Goal: Task Accomplishment & Management: Use online tool/utility

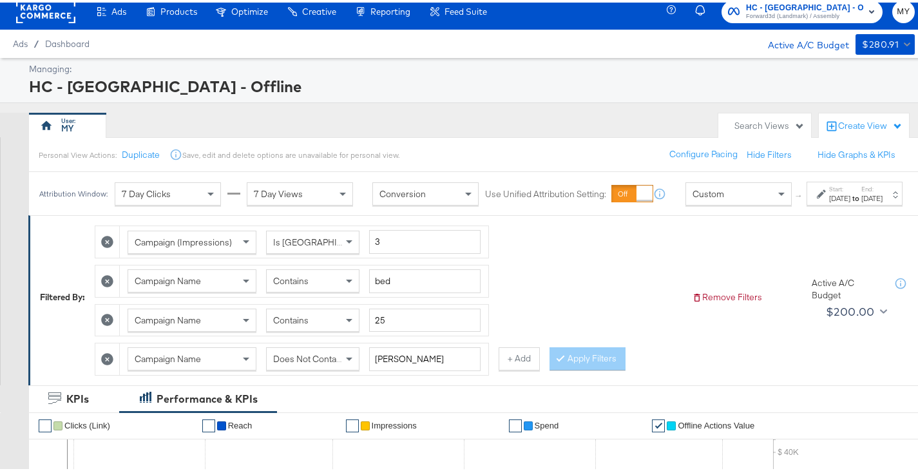
scroll to position [6, 0]
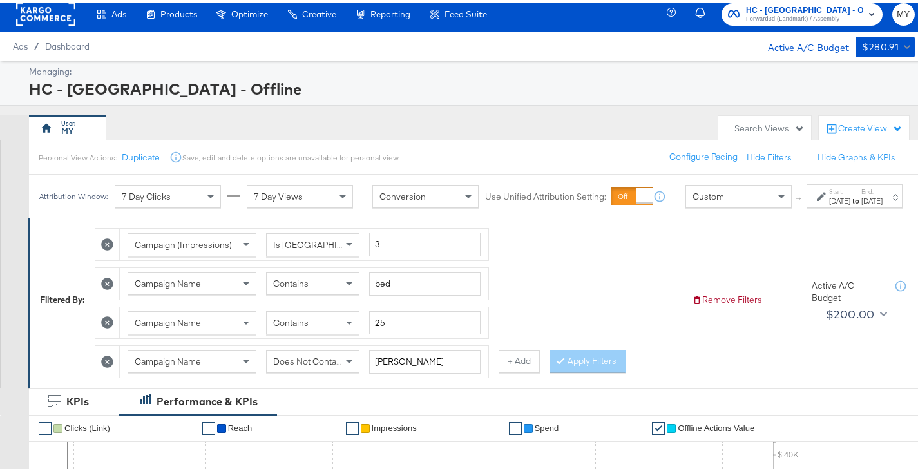
click at [829, 204] on div "[DATE]" at bounding box center [839, 198] width 21 height 10
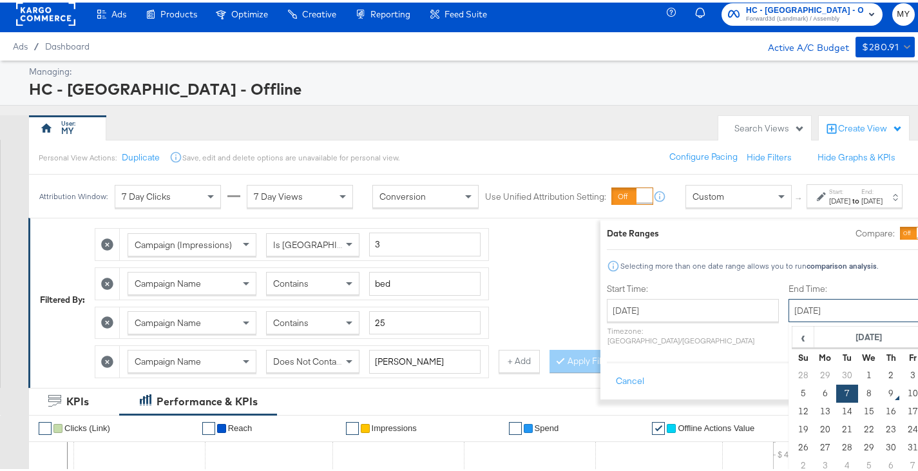
click at [809, 298] on input "[DATE]" at bounding box center [856, 307] width 135 height 23
click at [880, 387] on td "9" at bounding box center [891, 391] width 22 height 18
type input "[DATE]"
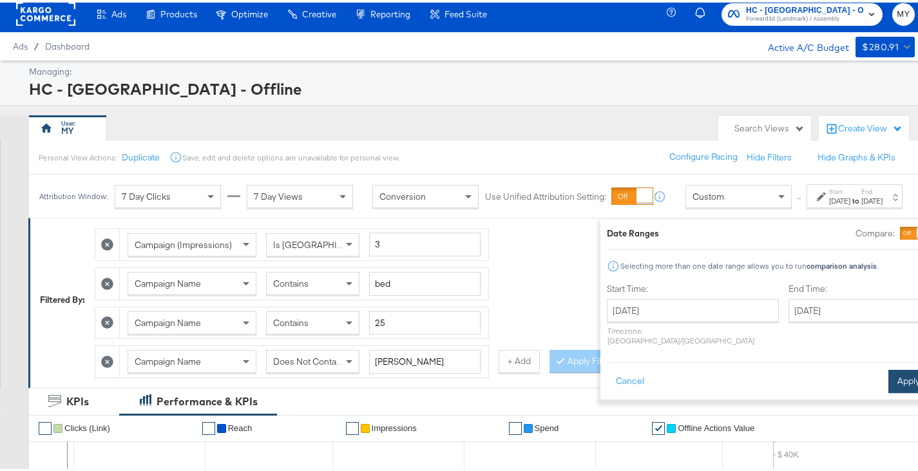
click at [888, 377] on button "Apply" at bounding box center [908, 378] width 41 height 23
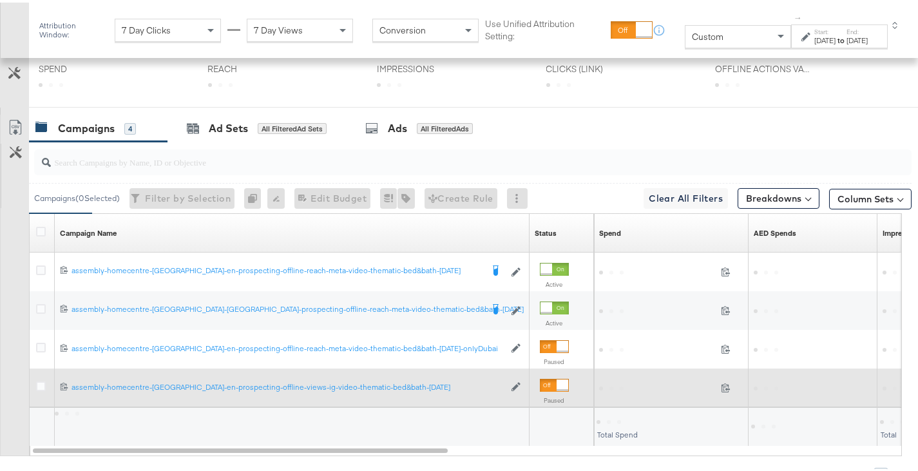
scroll to position [523, 0]
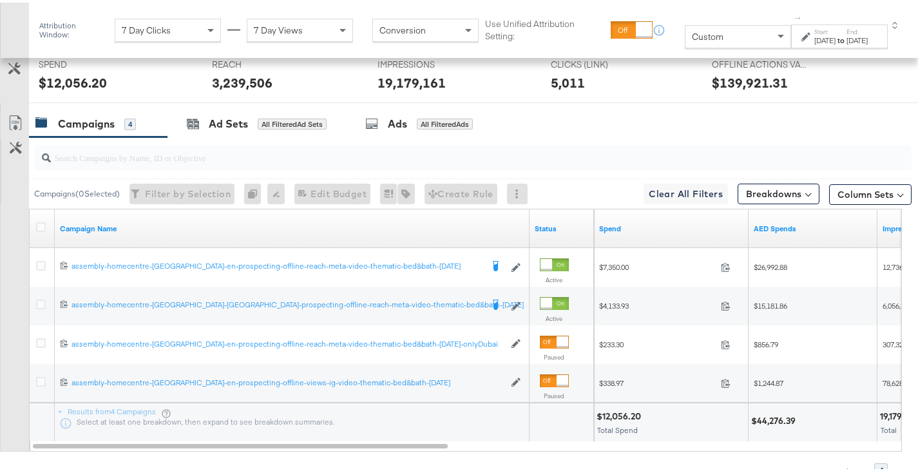
click at [769, 417] on div "$44,276.39" at bounding box center [775, 418] width 48 height 12
copy div "44,276.39"
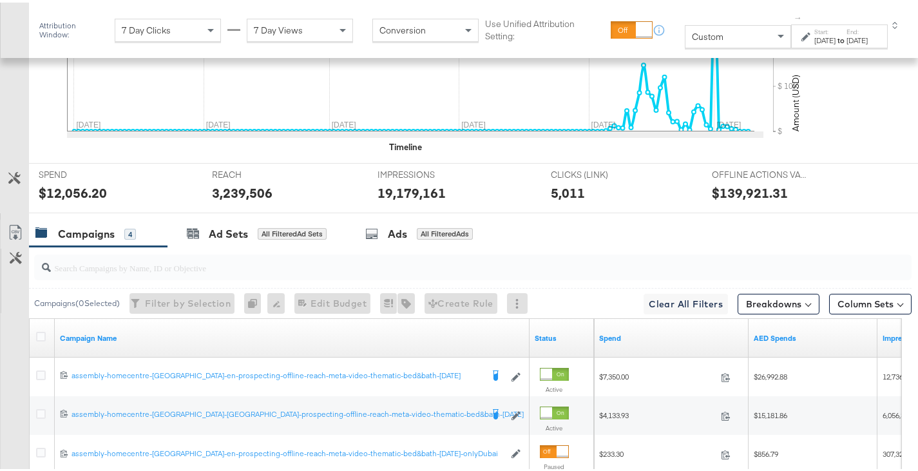
scroll to position [633, 0]
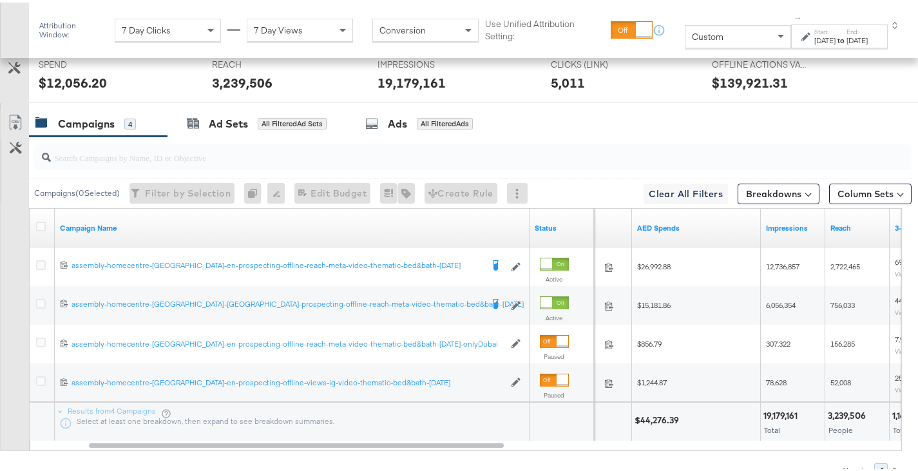
click at [772, 411] on div "19,179,161" at bounding box center [782, 413] width 38 height 12
copy div "19,179,161"
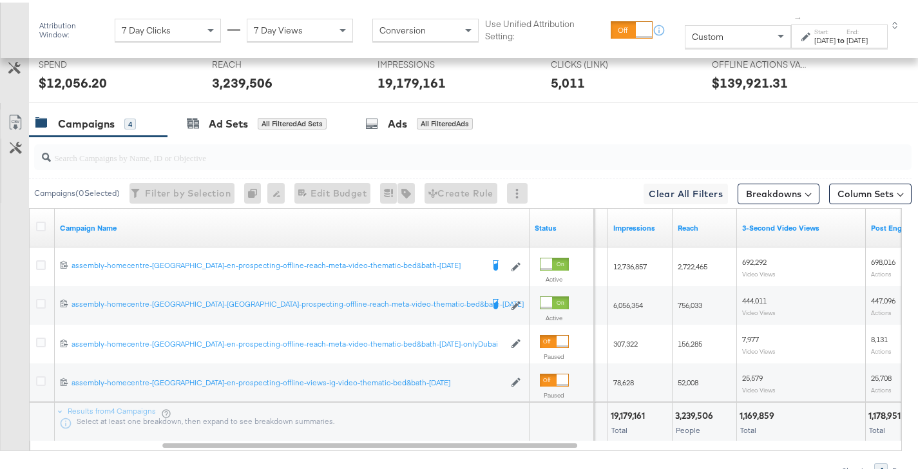
click at [703, 414] on div "3,239,506" at bounding box center [696, 413] width 42 height 12
copy div "3,239,506"
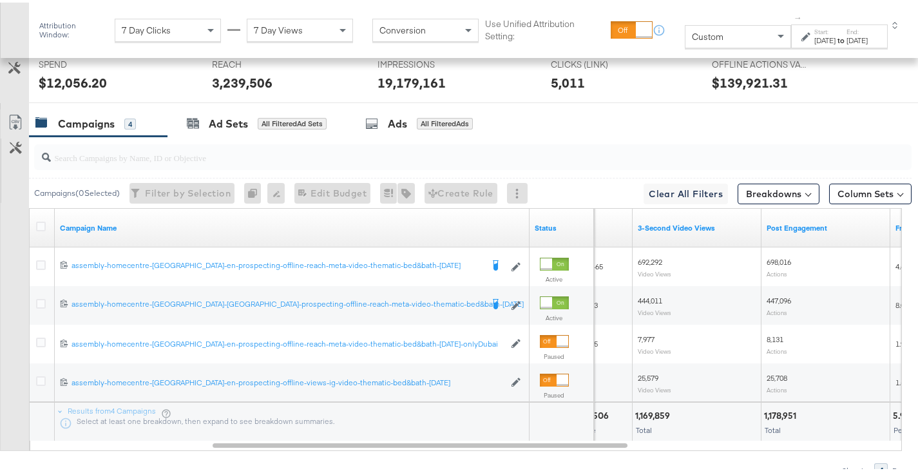
click at [653, 411] on div "1,169,859" at bounding box center [654, 413] width 39 height 12
copy div "1,169,859"
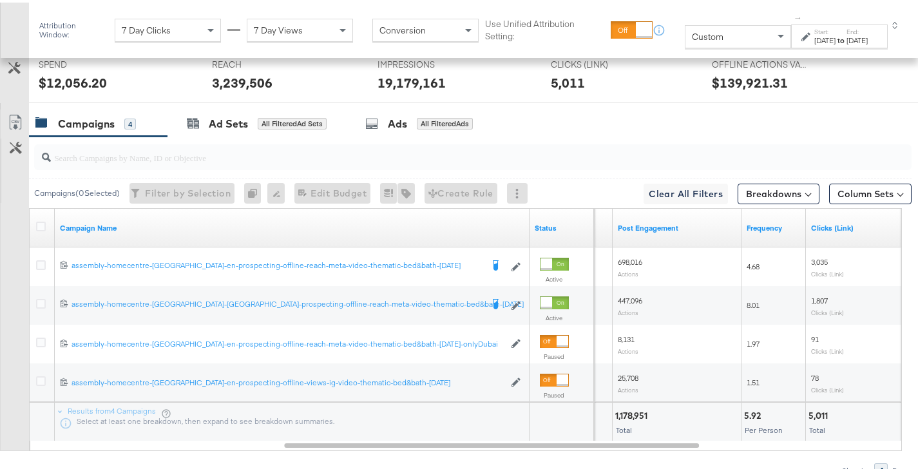
click at [641, 408] on div "1,178,951" at bounding box center [633, 413] width 36 height 12
copy div "1,178,951"
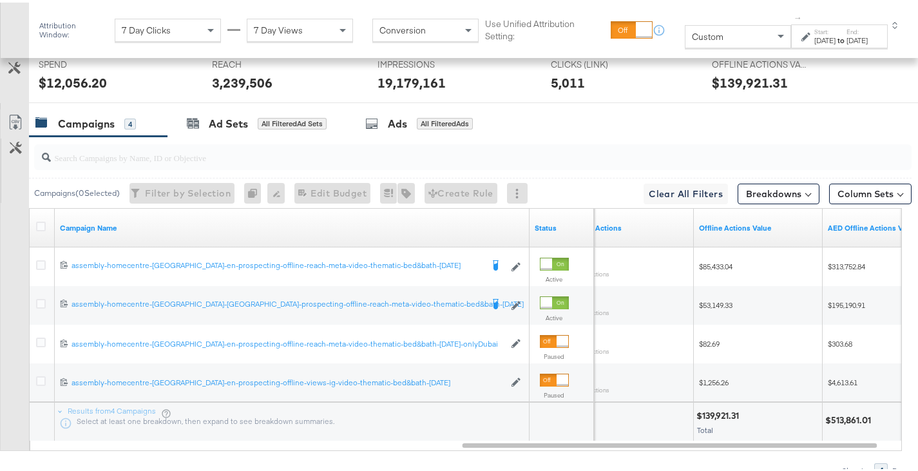
click at [836, 416] on div "$513,861.01" at bounding box center [850, 418] width 50 height 12
copy div "513,861.01"
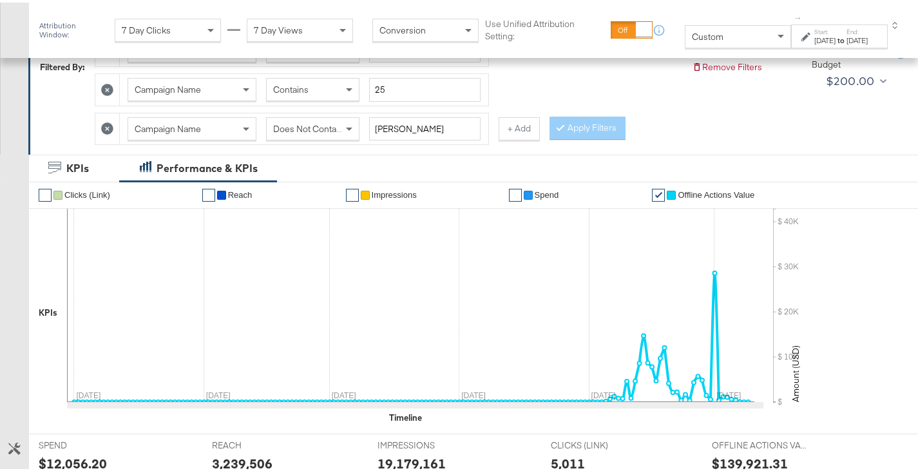
scroll to position [252, 0]
click at [333, 130] on span "Does Not Contain" at bounding box center [308, 127] width 70 height 12
click at [598, 124] on button "Apply Filters" at bounding box center [588, 126] width 76 height 23
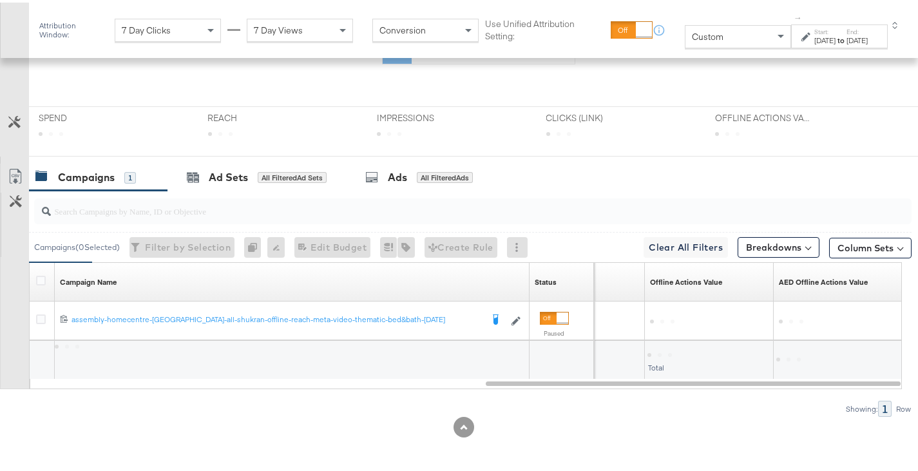
scroll to position [470, 0]
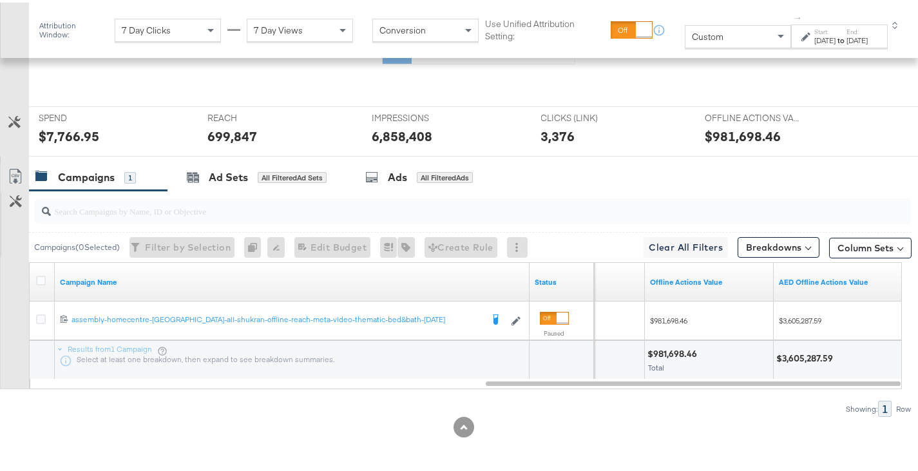
click at [785, 352] on div "$3,605,287.59" at bounding box center [806, 356] width 61 height 12
copy div "3,605,287.59"
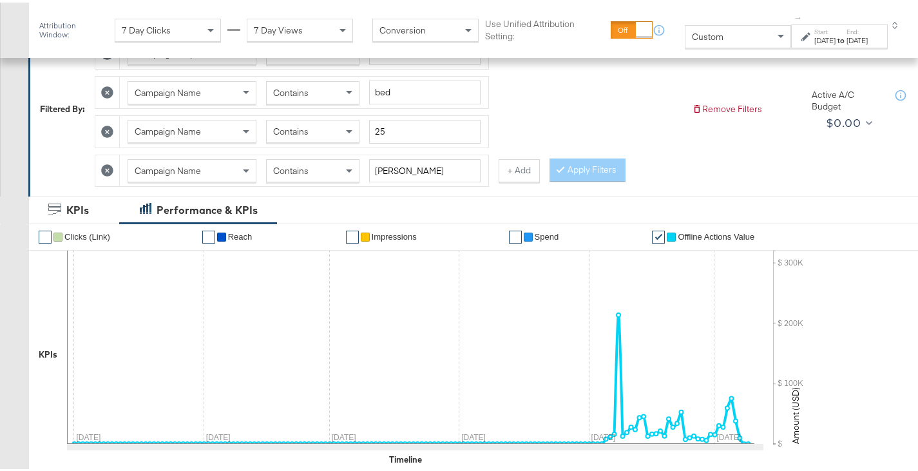
scroll to position [209, 0]
click at [111, 175] on icon at bounding box center [107, 169] width 12 height 12
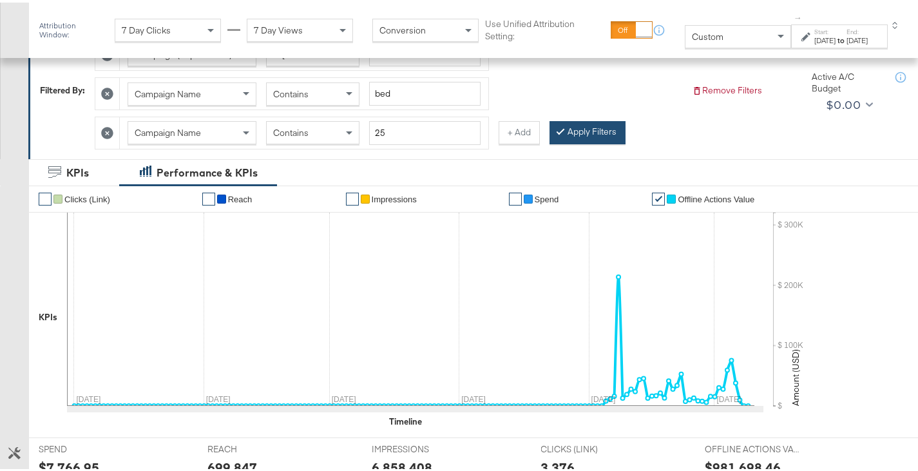
click at [568, 123] on button "Apply Filters" at bounding box center [588, 130] width 76 height 23
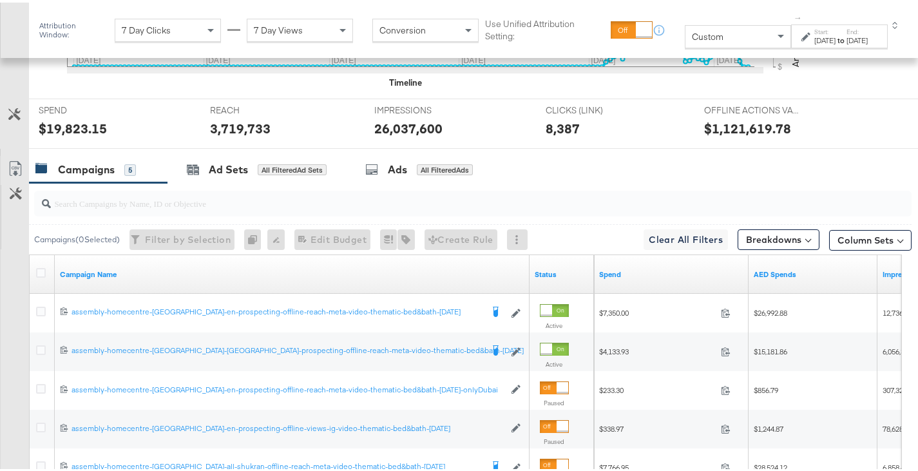
scroll to position [549, 0]
click at [43, 267] on icon at bounding box center [41, 270] width 10 height 10
click at [0, 0] on input "checkbox" at bounding box center [0, 0] width 0 height 0
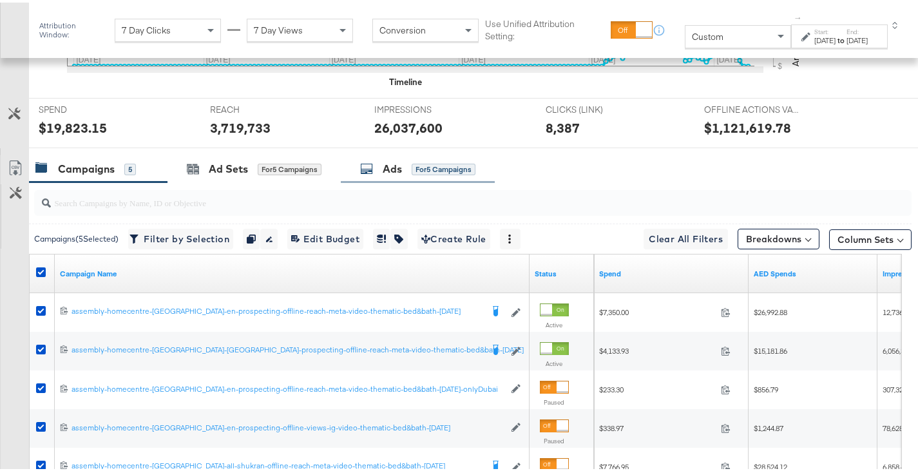
click at [385, 177] on div "Ads for 5 Campaigns" at bounding box center [418, 167] width 154 height 28
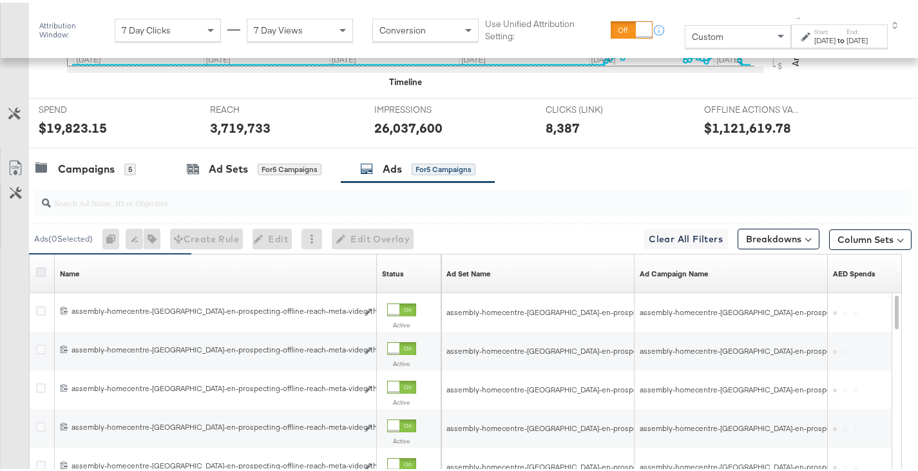
click at [41, 265] on icon at bounding box center [41, 270] width 10 height 10
click at [0, 0] on input "checkbox" at bounding box center [0, 0] width 0 height 0
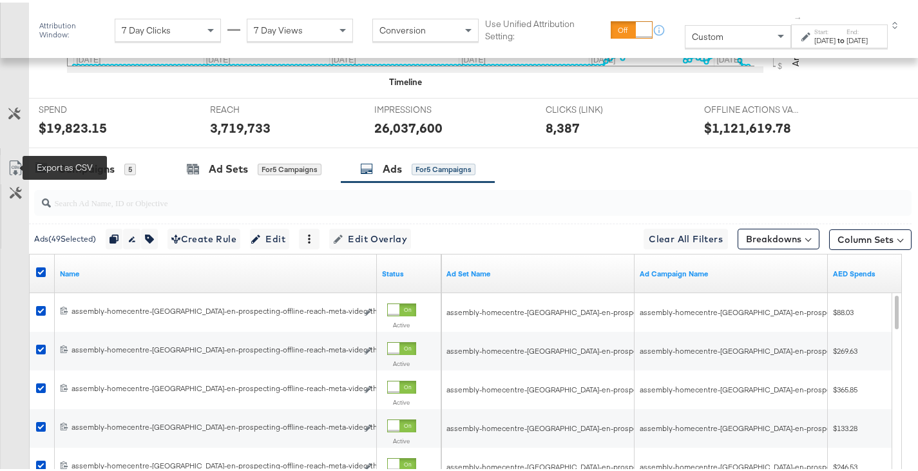
click at [12, 165] on icon at bounding box center [15, 165] width 15 height 15
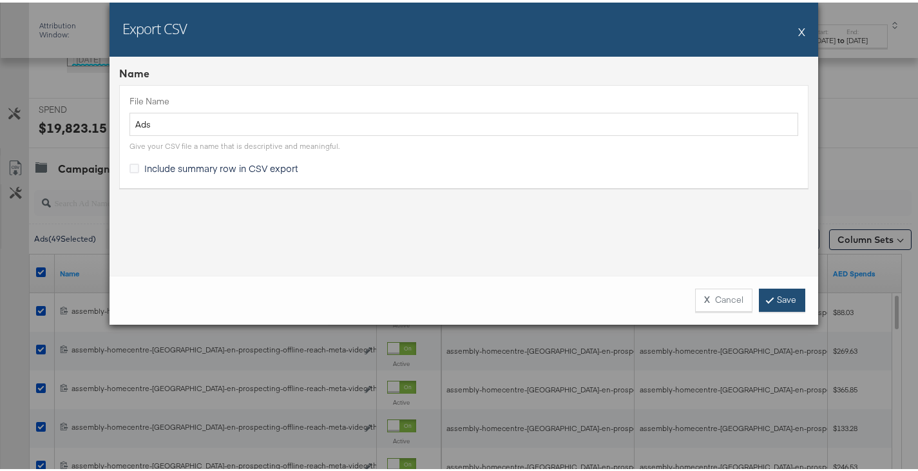
click at [782, 301] on link "Save" at bounding box center [782, 297] width 46 height 23
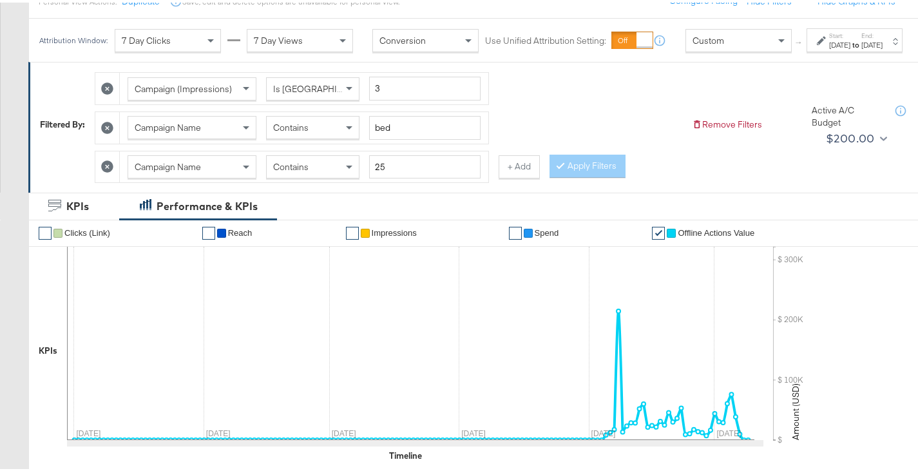
scroll to position [0, 0]
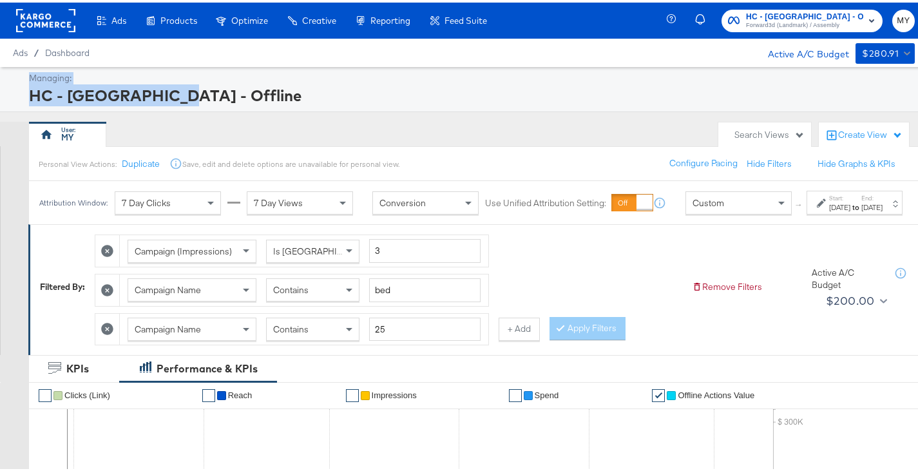
drag, startPoint x: 167, startPoint y: 89, endPoint x: 5, endPoint y: 74, distance: 163.0
click at [5, 74] on div "Managing: HC - UAE - Offline" at bounding box center [464, 86] width 928 height 45
drag, startPoint x: 9, startPoint y: 46, endPoint x: 214, endPoint y: 99, distance: 211.6
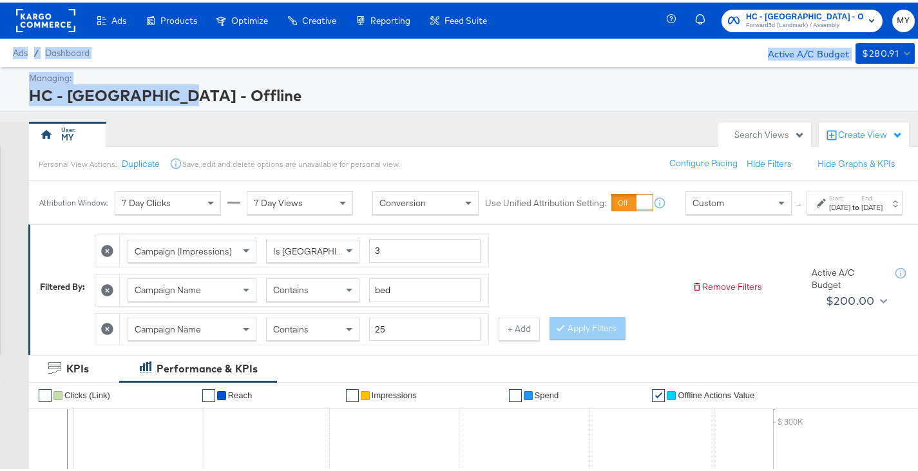
click at [214, 99] on div "HC - [GEOGRAPHIC_DATA] - Offline" at bounding box center [470, 93] width 883 height 22
drag, startPoint x: 170, startPoint y: 94, endPoint x: 14, endPoint y: 51, distance: 162.4
click at [14, 51] on span "Ads" at bounding box center [20, 50] width 15 height 10
drag, startPoint x: 14, startPoint y: 51, endPoint x: 165, endPoint y: 86, distance: 155.5
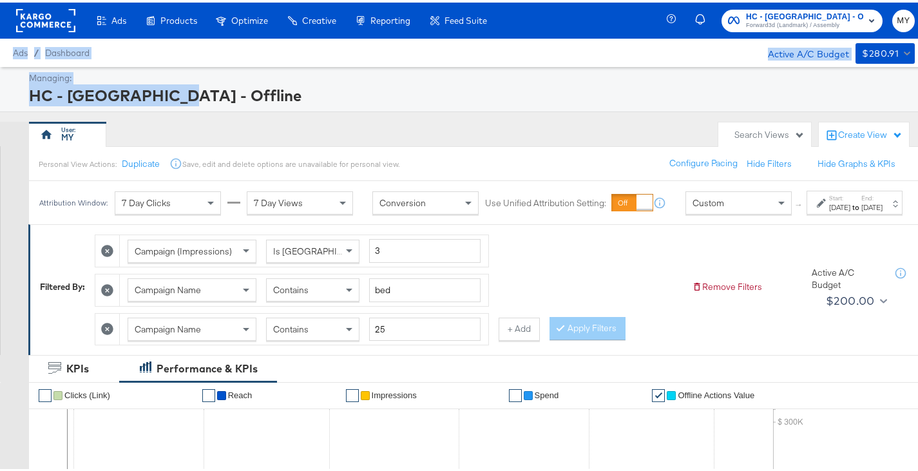
click at [165, 86] on div "HC - [GEOGRAPHIC_DATA] - Offline" at bounding box center [470, 93] width 883 height 22
drag, startPoint x: 165, startPoint y: 87, endPoint x: 8, endPoint y: 41, distance: 163.9
click at [8, 41] on div "Ads / Dashboard Active A/C Budget $280.91" at bounding box center [464, 50] width 928 height 28
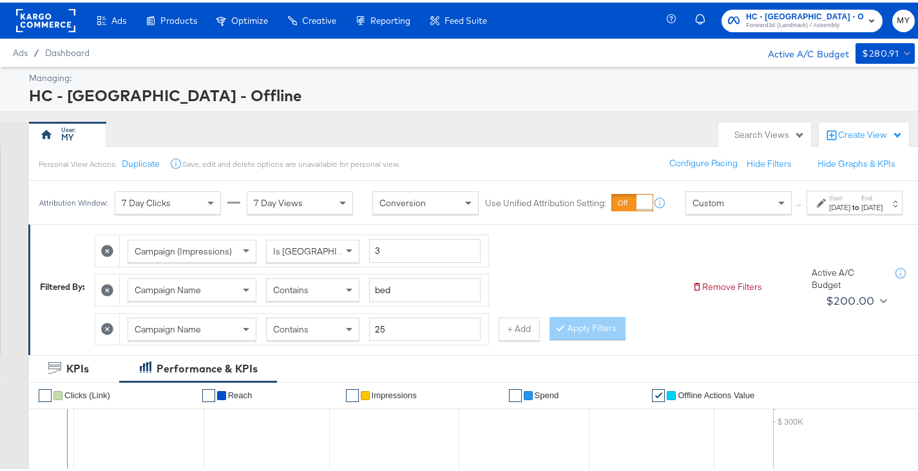
drag, startPoint x: 392, startPoint y: 160, endPoint x: 50, endPoint y: 92, distance: 349.5
click at [412, 160] on div "Personal View Actions: Duplicate Save, edit and delete options are unavailable …" at bounding box center [477, 161] width 899 height 35
drag, startPoint x: 412, startPoint y: 160, endPoint x: 21, endPoint y: 93, distance: 396.8
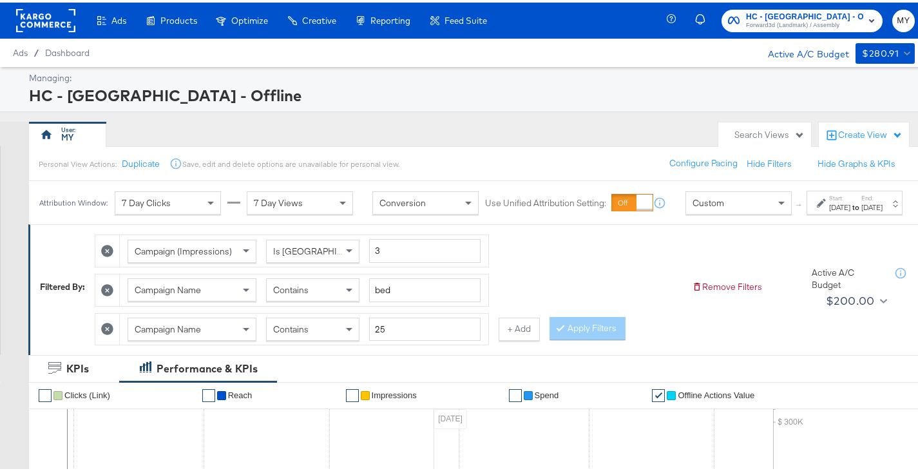
click at [21, 92] on div "Managing: HC - UAE - Offline" at bounding box center [464, 86] width 928 height 45
click at [367, 158] on div "Save, edit and delete options are unavailable for personal view." at bounding box center [290, 162] width 217 height 10
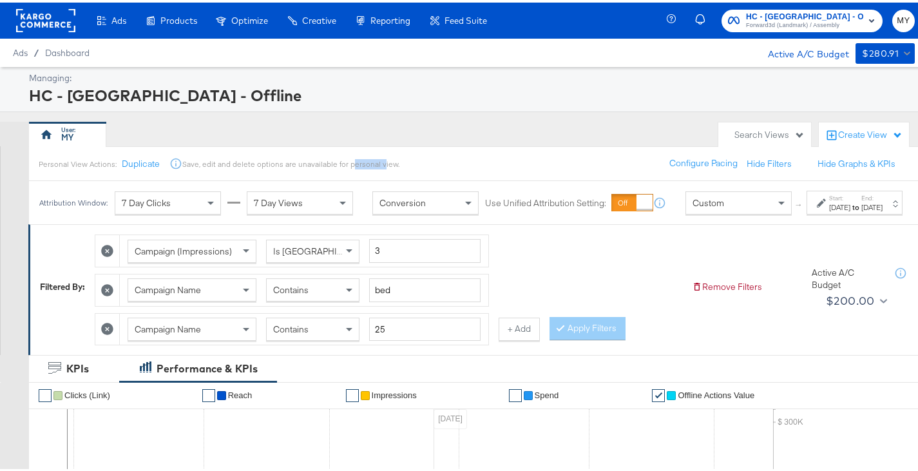
click at [367, 158] on div "Save, edit and delete options are unavailable for personal view." at bounding box center [290, 162] width 217 height 10
